Goal: Check status: Check status

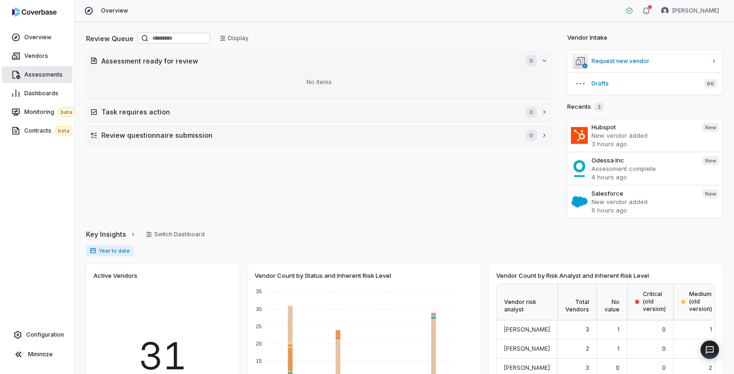
click at [46, 77] on span "Assessments" at bounding box center [43, 74] width 38 height 7
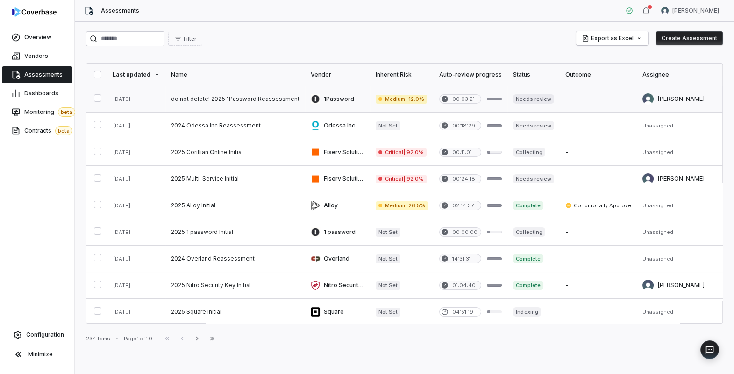
click at [227, 96] on link at bounding box center [235, 99] width 140 height 26
